Goal: Task Accomplishment & Management: Use online tool/utility

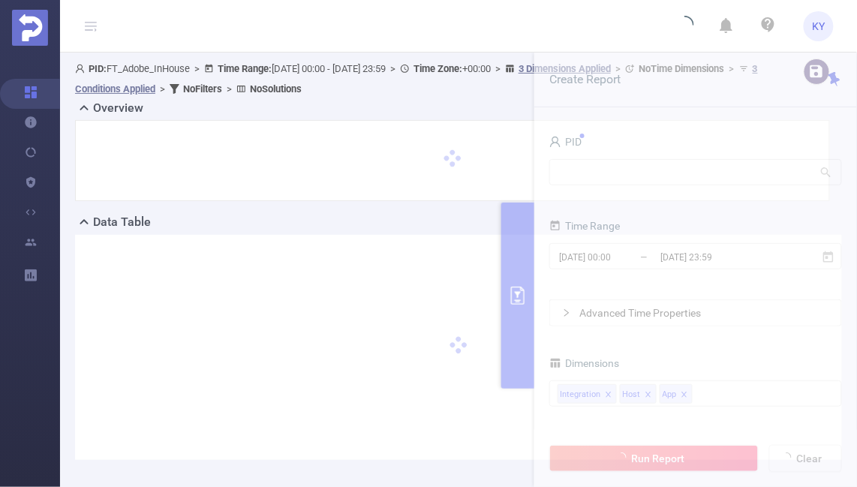
click at [604, 23] on header "KY" at bounding box center [428, 26] width 857 height 53
click at [603, 158] on div at bounding box center [453, 161] width 724 height 50
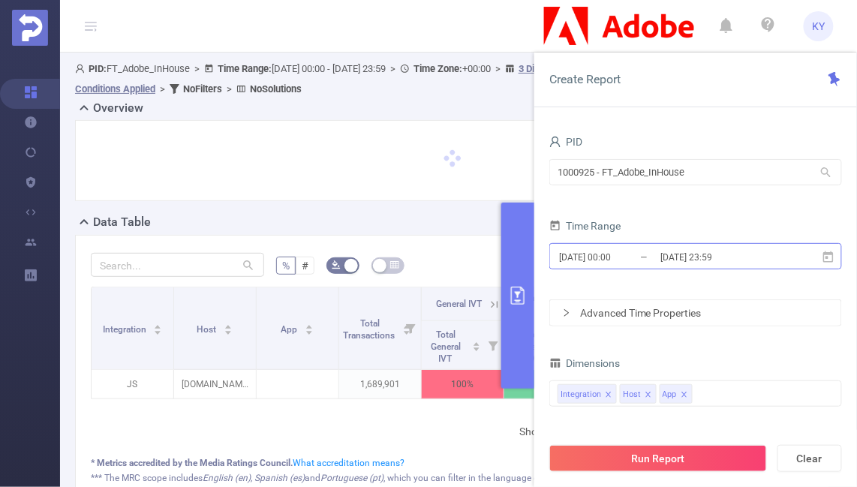
click at [705, 255] on input "2025-08-18 23:59" at bounding box center [720, 257] width 122 height 20
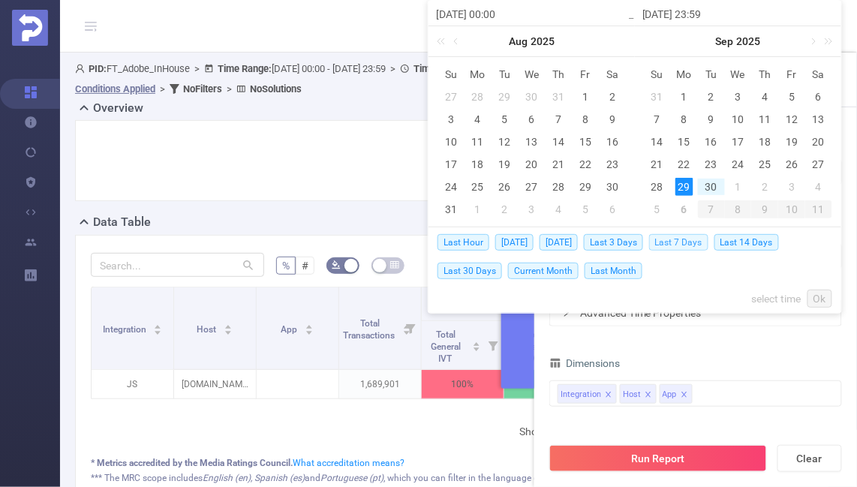
click at [695, 240] on span "Last 7 Days" at bounding box center [678, 242] width 59 height 17
type input "[DATE] 00:00"
type input "[DATE] 23:59"
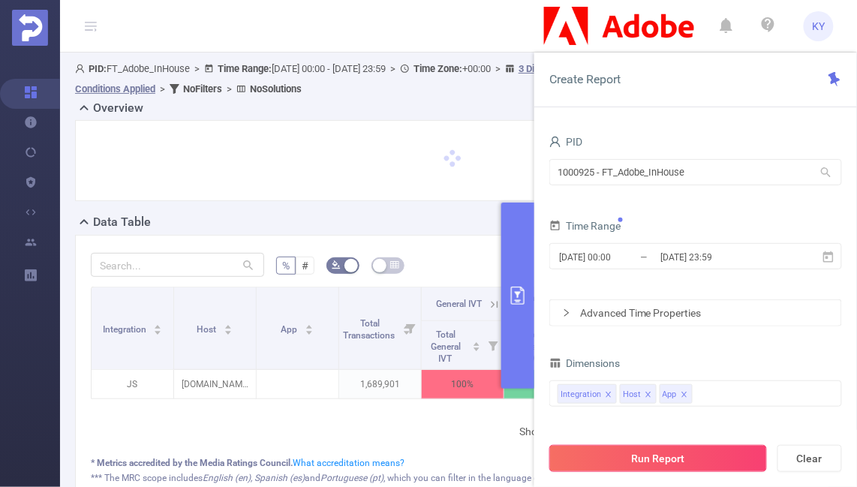
click at [671, 461] on button "Run Report" at bounding box center [659, 458] width 218 height 27
click at [520, 229] on button "primary" at bounding box center [518, 296] width 33 height 186
click at [531, 258] on button "primary" at bounding box center [518, 296] width 33 height 186
click at [524, 325] on button "primary" at bounding box center [518, 296] width 33 height 186
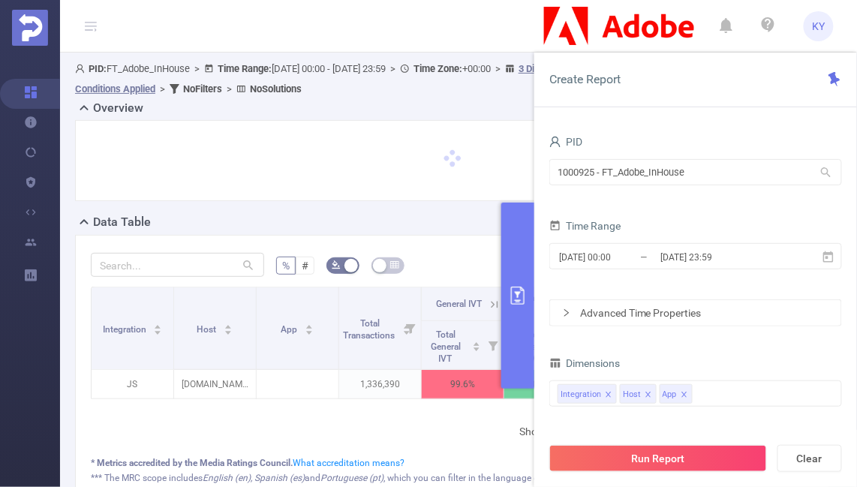
click at [524, 325] on button "primary" at bounding box center [518, 296] width 33 height 186
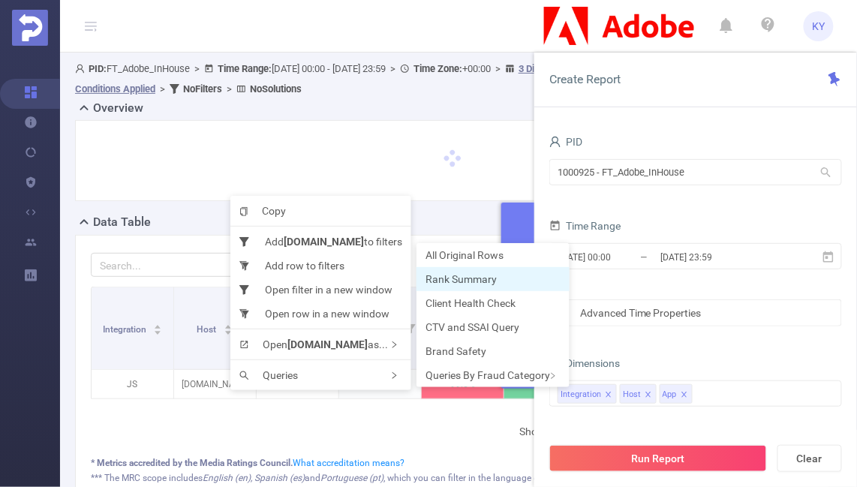
click at [484, 281] on span "Rank Summary" at bounding box center [461, 279] width 71 height 12
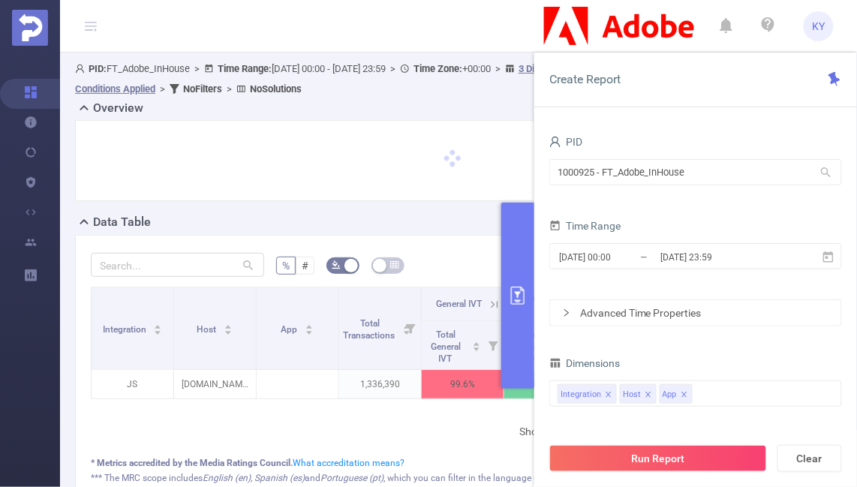
click at [432, 176] on div at bounding box center [453, 161] width 724 height 50
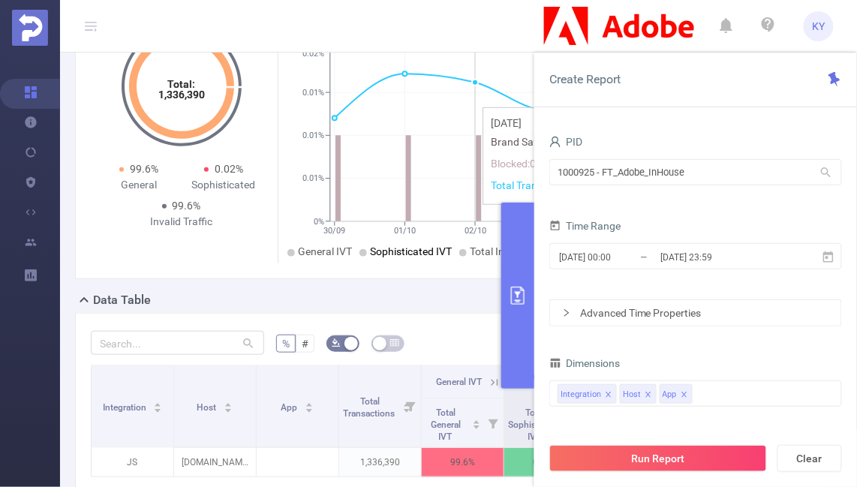
scroll to position [308, 0]
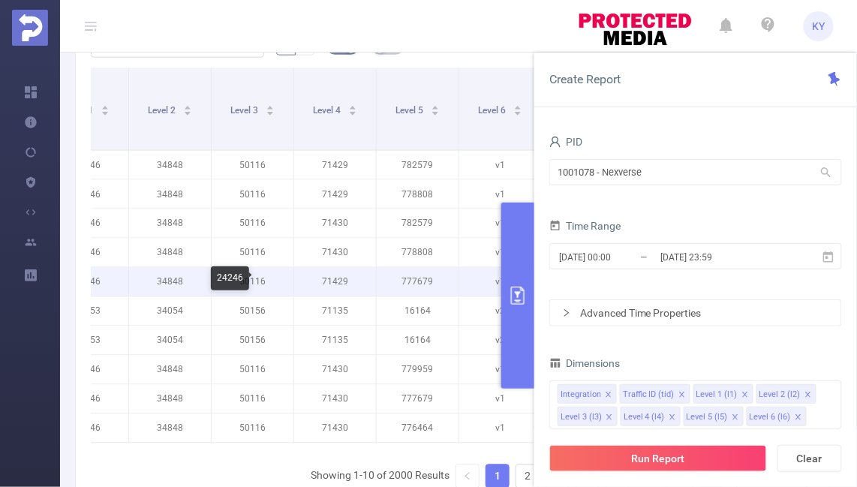
scroll to position [0, 270]
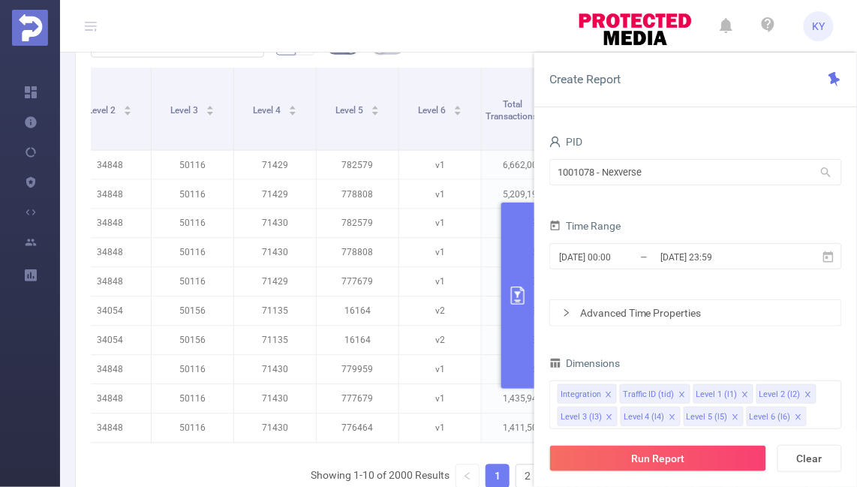
click at [514, 258] on button "primary" at bounding box center [518, 296] width 33 height 186
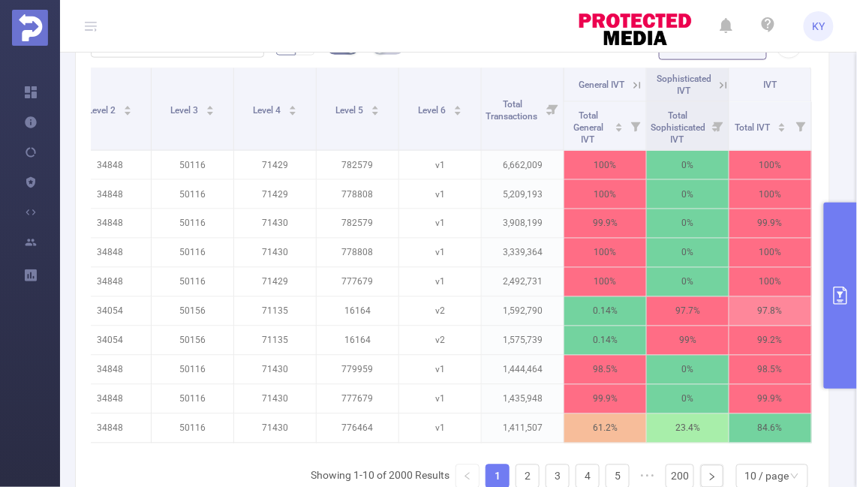
click at [633, 83] on icon at bounding box center [638, 86] width 14 height 14
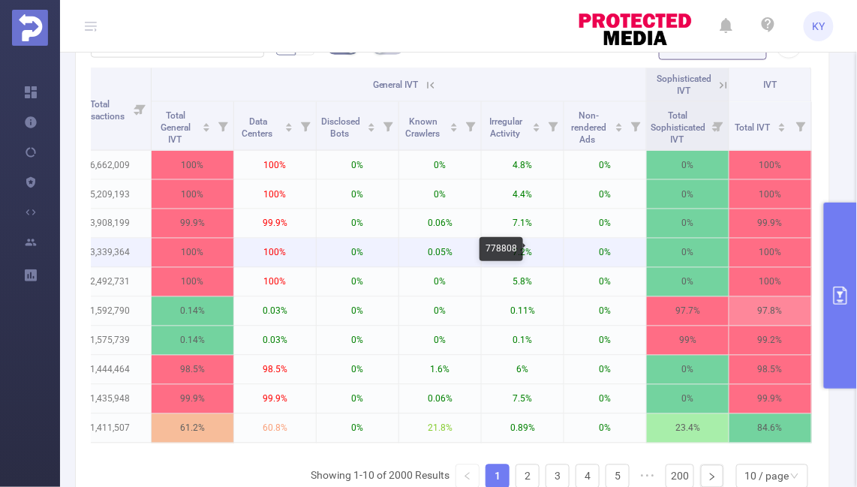
scroll to position [0, 0]
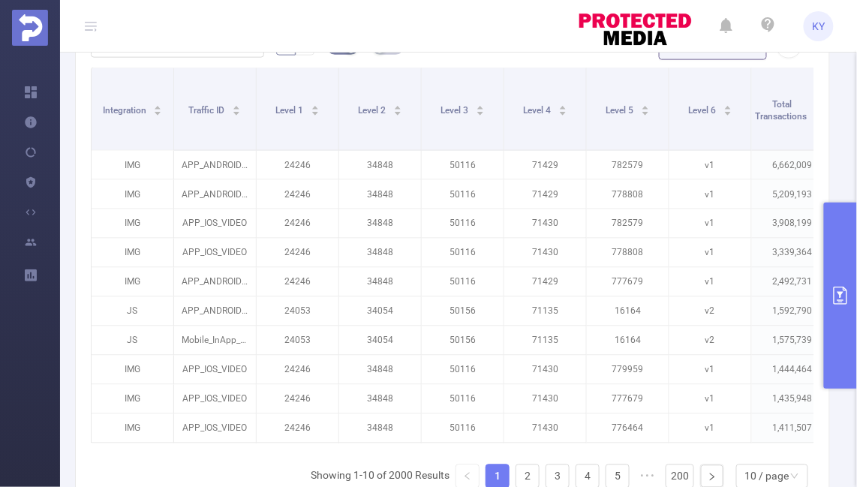
click at [837, 273] on button "primary" at bounding box center [840, 296] width 33 height 186
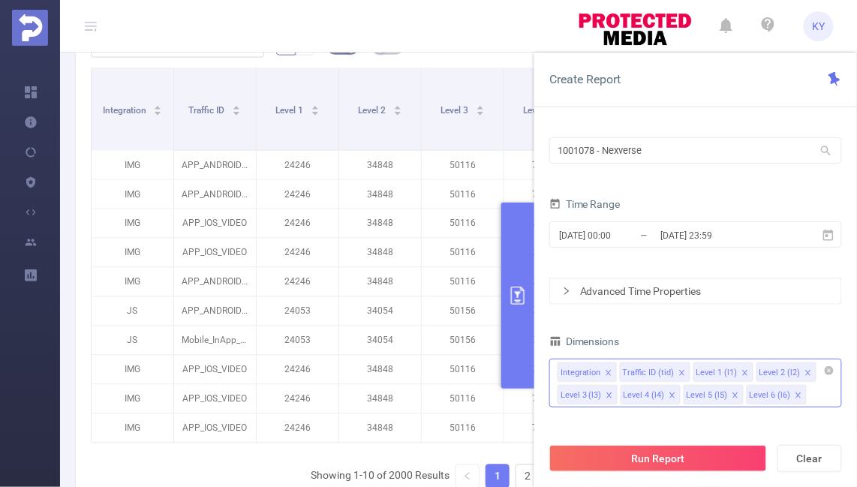
click at [818, 397] on div "Integration Traffic ID (tid) Level 1 (l1) Level 2 (l2) Level 3 (l3) Level 4 (l4…" at bounding box center [696, 383] width 293 height 49
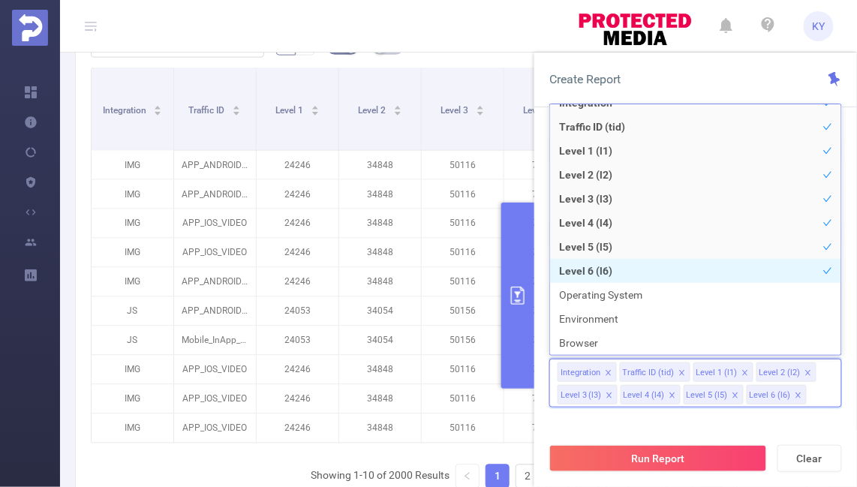
scroll to position [152, 0]
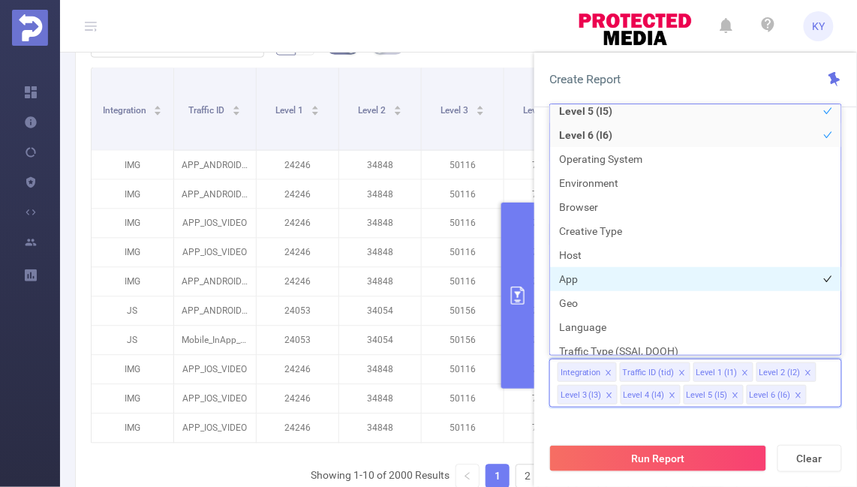
click at [658, 276] on li "App" at bounding box center [695, 279] width 291 height 24
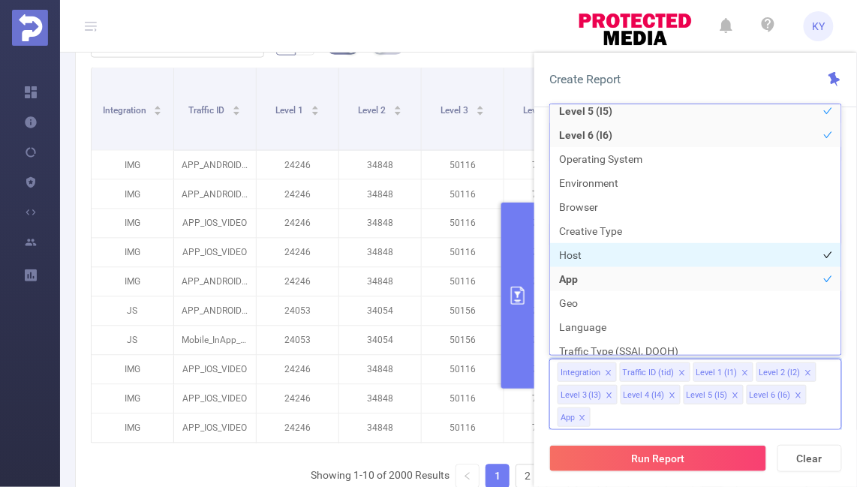
click at [650, 260] on li "Host" at bounding box center [695, 255] width 291 height 24
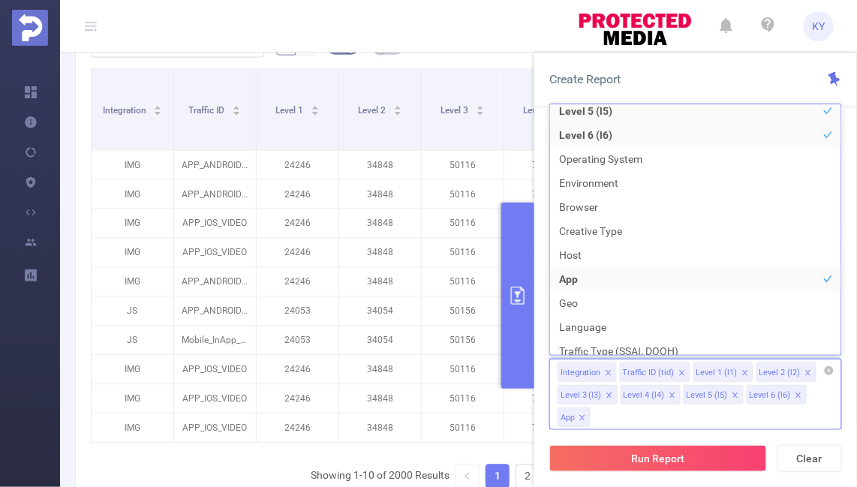
scroll to position [161, 0]
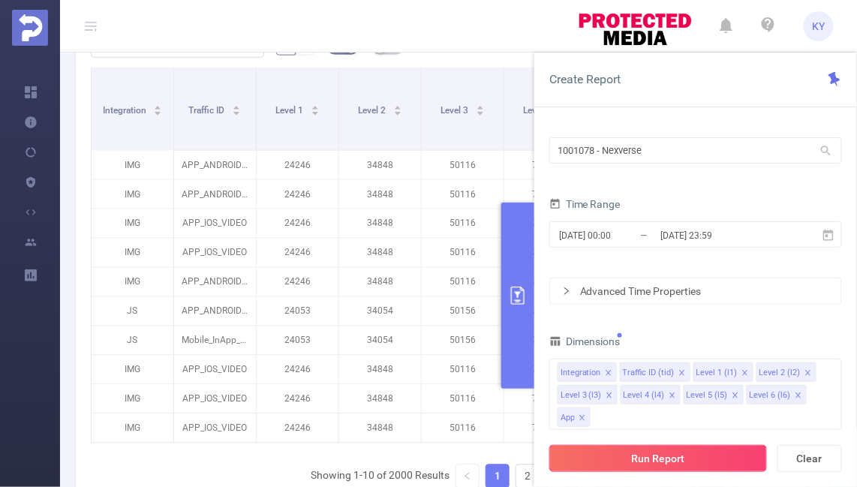
click at [649, 453] on button "Run Report" at bounding box center [659, 458] width 218 height 27
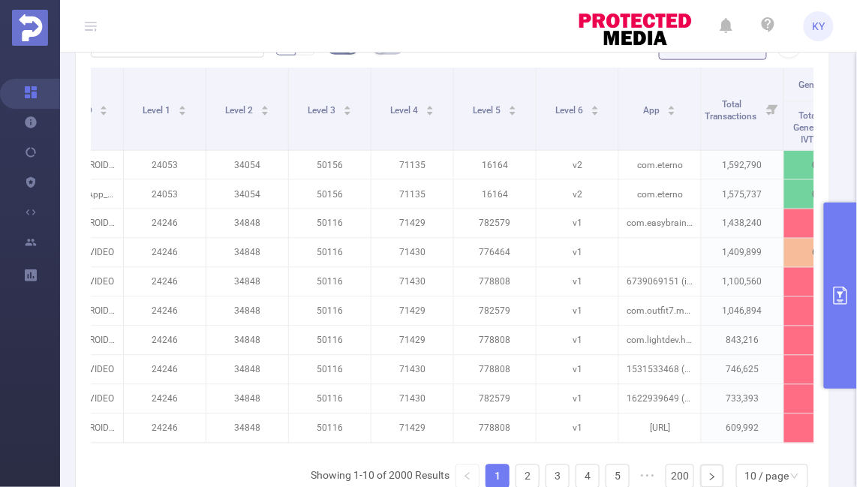
scroll to position [0, 278]
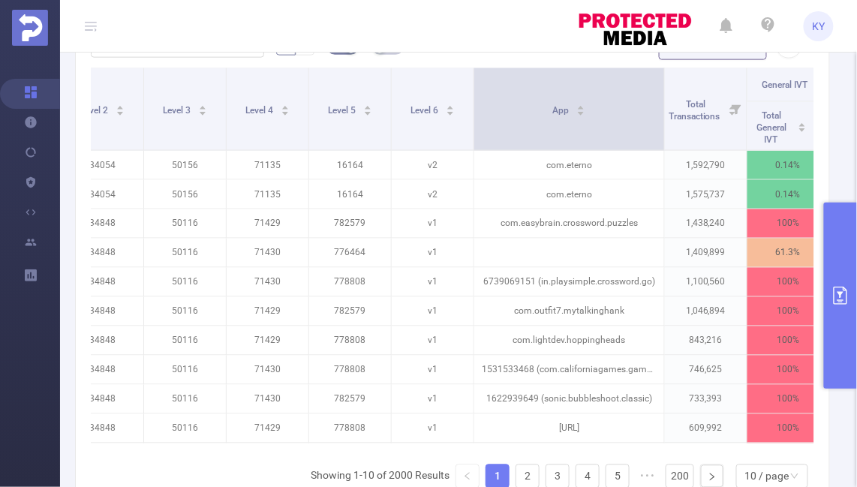
drag, startPoint x: 553, startPoint y: 122, endPoint x: 662, endPoint y: 124, distance: 108.1
click at [662, 124] on span at bounding box center [665, 109] width 8 height 82
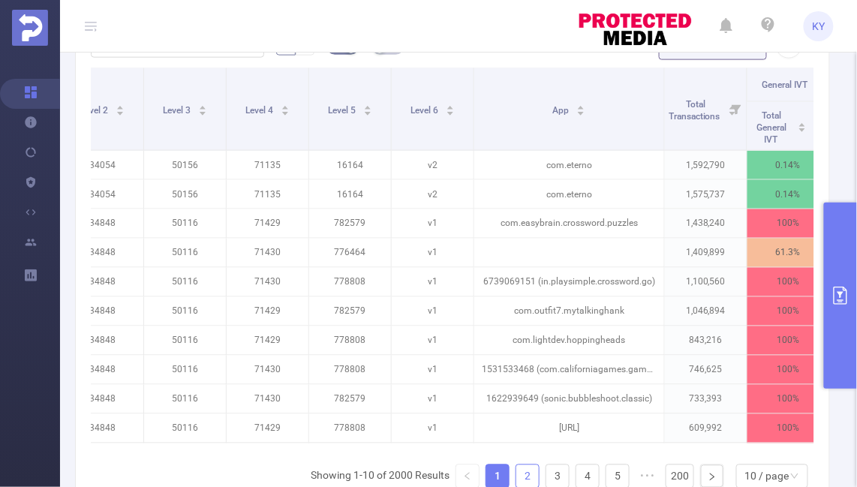
click at [521, 469] on link "2" at bounding box center [528, 477] width 23 height 23
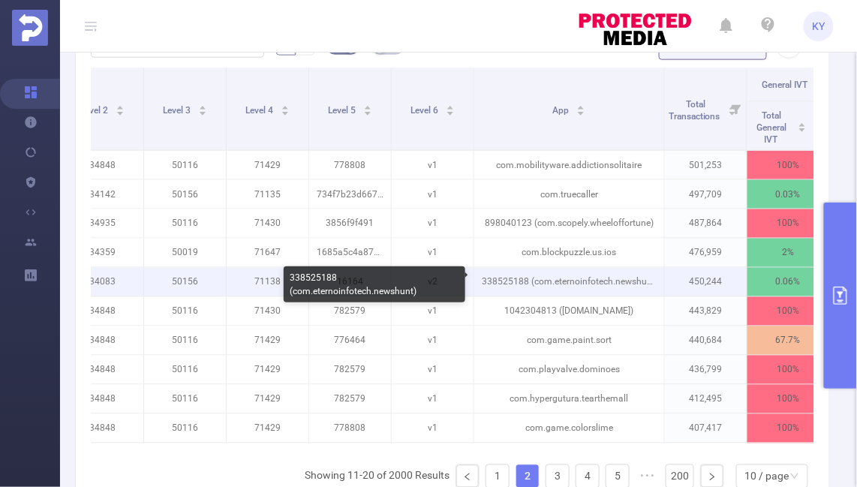
scroll to position [0, 461]
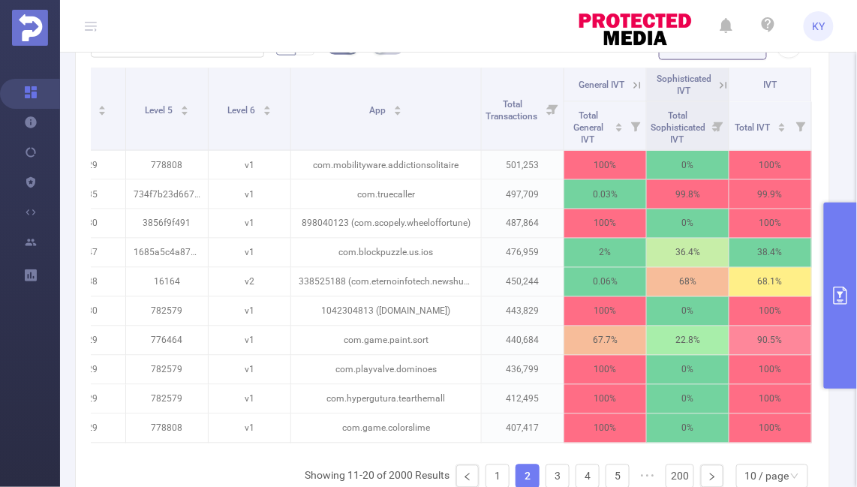
click at [633, 83] on icon at bounding box center [638, 86] width 14 height 14
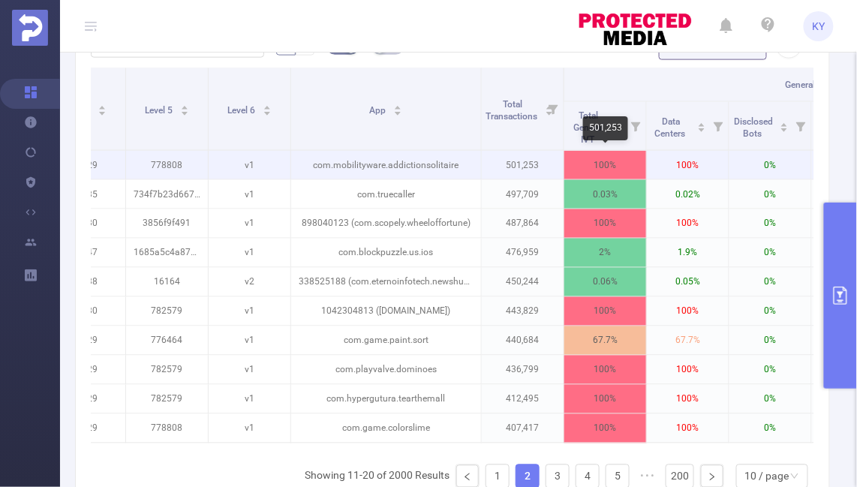
scroll to position [0, 874]
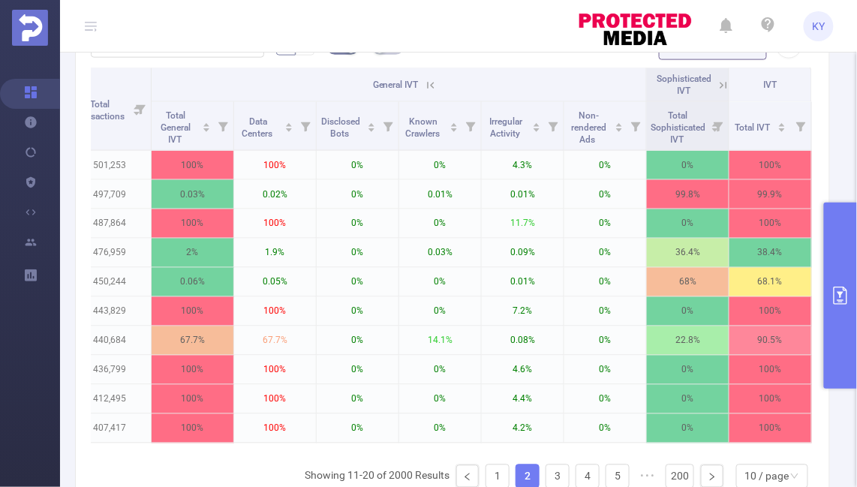
click at [716, 85] on icon at bounding box center [722, 84] width 18 height 15
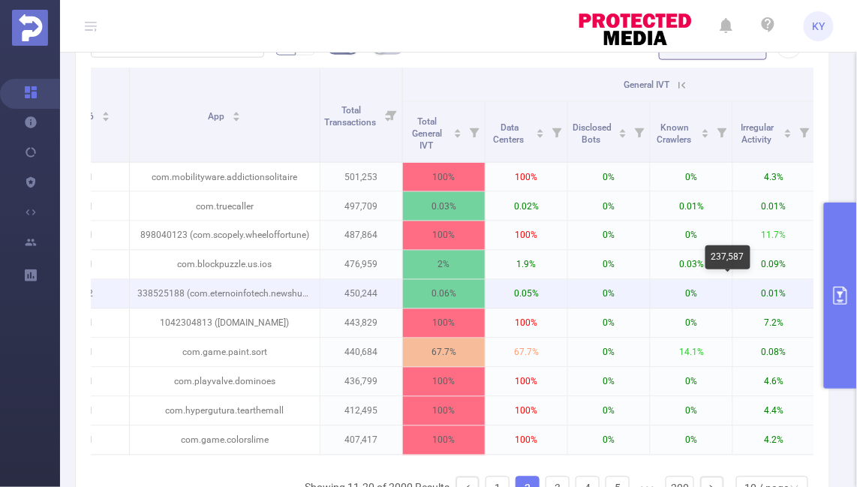
scroll to position [0, 382]
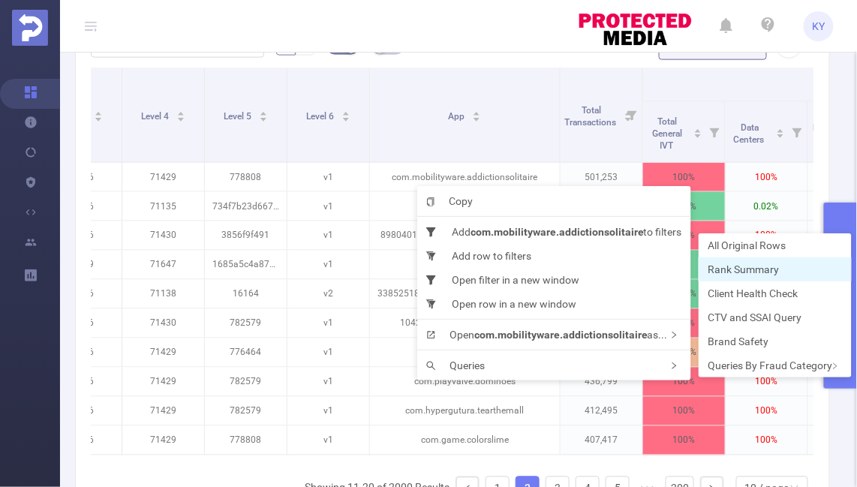
click at [755, 267] on span "Rank Summary" at bounding box center [743, 270] width 71 height 12
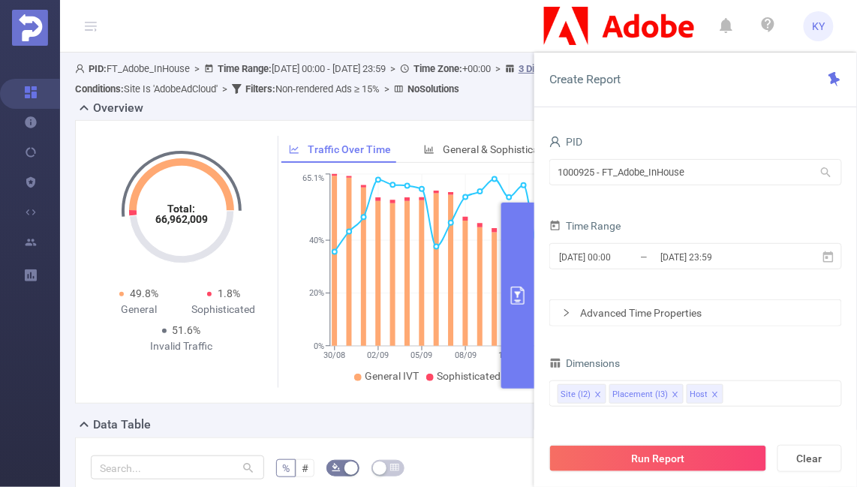
drag, startPoint x: 511, startPoint y: 248, endPoint x: 607, endPoint y: 231, distance: 96.8
click at [607, 231] on div "Create Report PID 1000925 - FT_Adobe_InHouse 1000925 - FT_Adobe_InHouse Time Ra…" at bounding box center [696, 270] width 323 height 435
click at [622, 252] on input "[DATE] 00:00" at bounding box center [619, 257] width 122 height 20
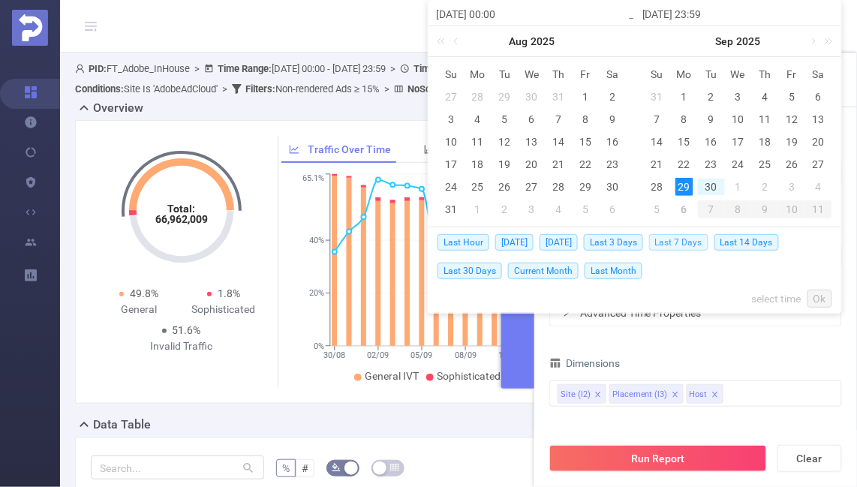
click at [684, 243] on span "Last 7 Days" at bounding box center [678, 242] width 59 height 17
type input "[DATE] 00:00"
type input "[DATE] 23:59"
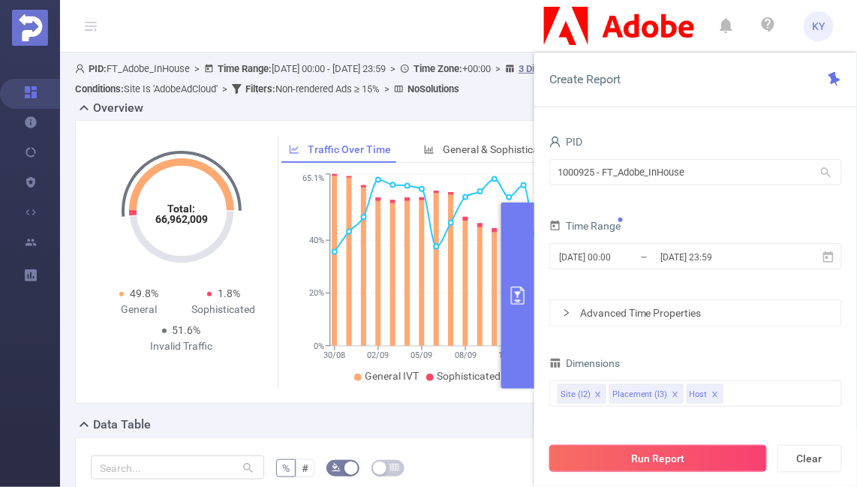
click at [637, 450] on button "Run Report" at bounding box center [659, 458] width 218 height 27
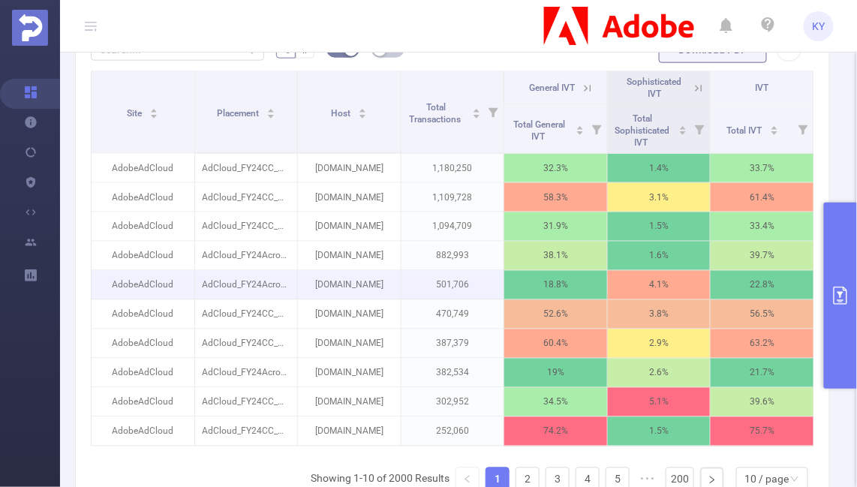
scroll to position [399, 0]
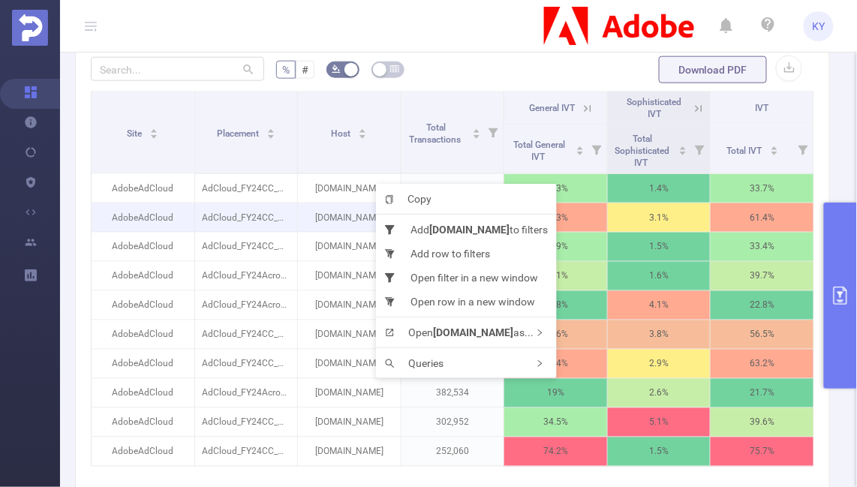
click at [272, 222] on p "AdCloud_FY24CC_PSP_AudEx-SafariBrowser-SpanishAmerican_US_DSK_BAN_300x250 [9354…" at bounding box center [246, 217] width 103 height 29
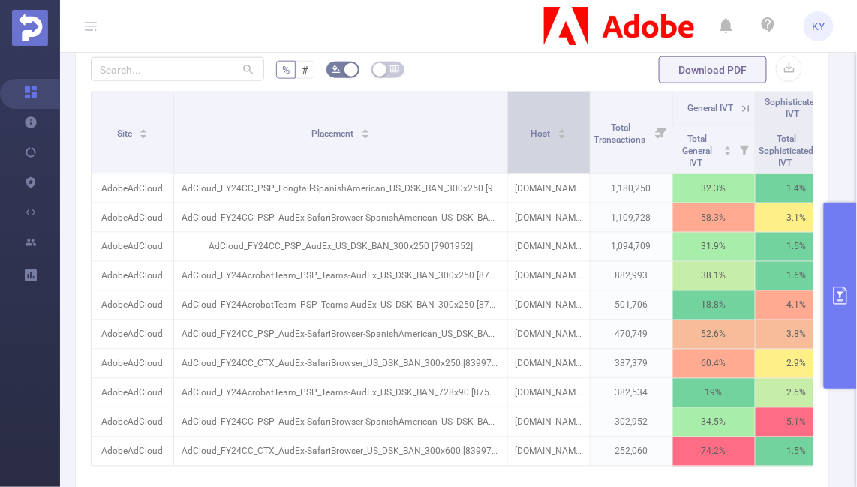
drag, startPoint x: 295, startPoint y: 151, endPoint x: 542, endPoint y: 155, distance: 247.1
click at [542, 125] on tr "Site Placement Host Total Transactions General IVT Sophisticated IVT IVT" at bounding box center [507, 109] width 830 height 34
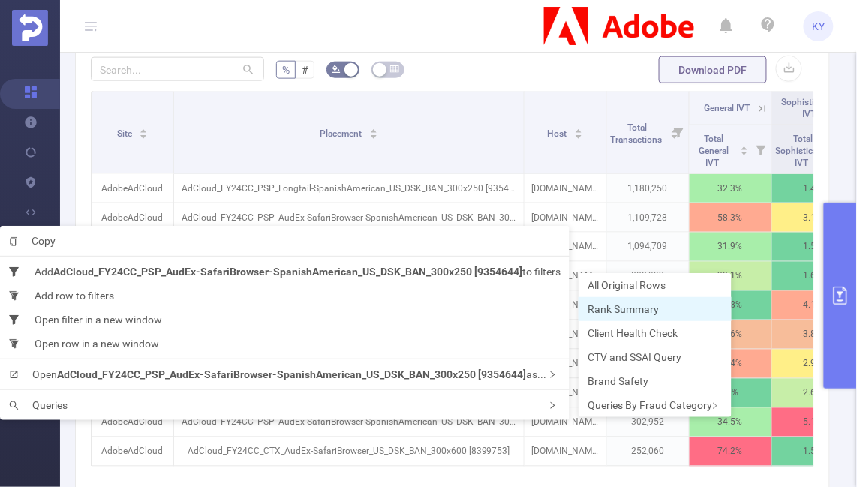
click at [671, 307] on li "Rank Summary" at bounding box center [655, 309] width 153 height 24
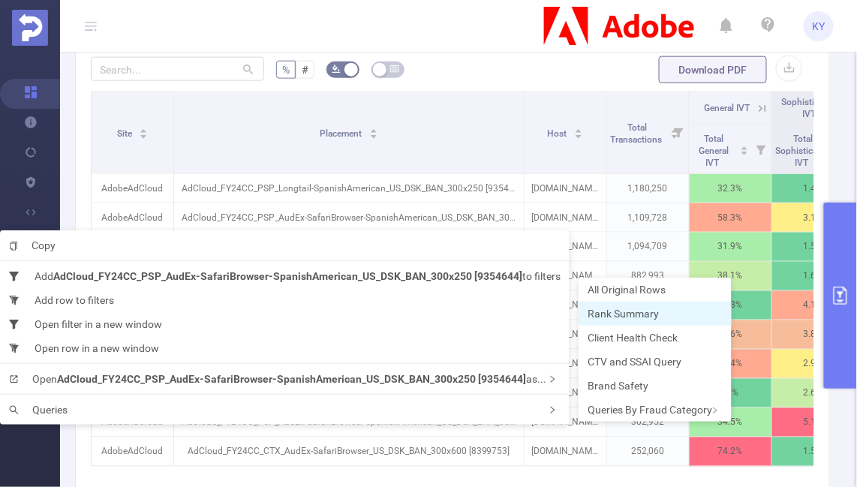
click at [631, 315] on span "Rank Summary" at bounding box center [623, 314] width 71 height 12
